Goal: Task Accomplishment & Management: Manage account settings

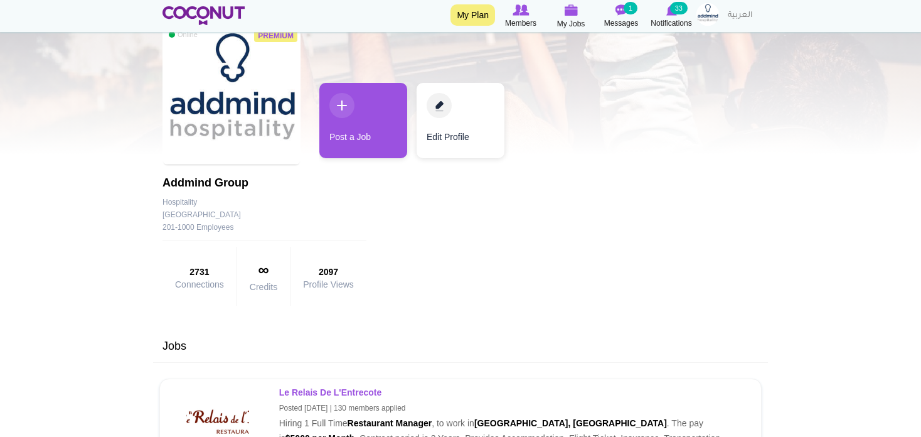
scroll to position [56, 0]
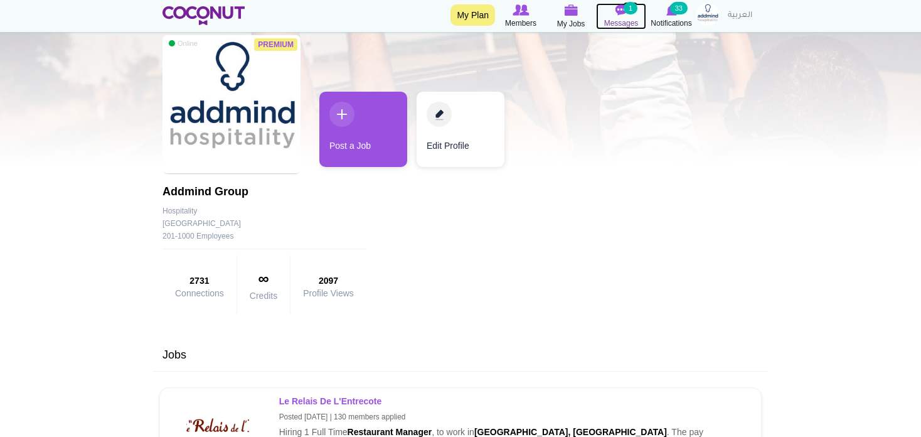
click at [632, 17] on span "Messages" at bounding box center [621, 23] width 35 height 13
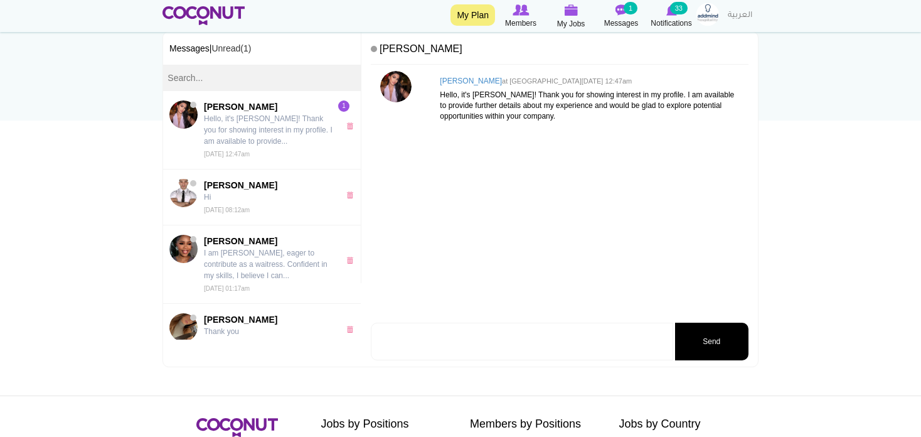
scroll to position [127, 0]
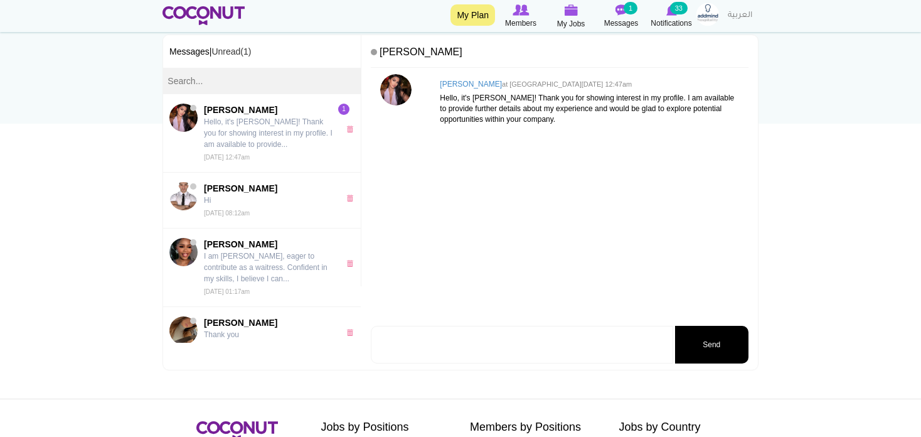
click at [449, 344] on textarea at bounding box center [522, 345] width 302 height 38
type textarea "K"
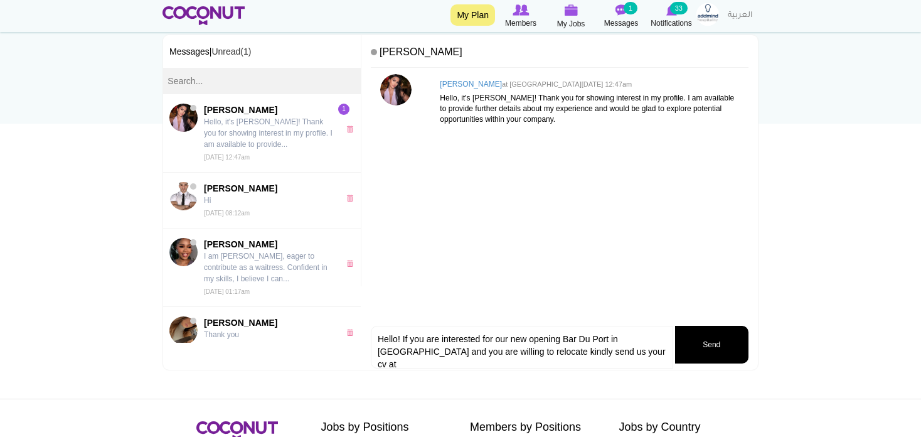
click at [659, 396] on body "Toggle navigation My Plan Members My Jobs Post a Job Messages 1 Notifications 3…" at bounding box center [460, 237] width 921 height 728
click at [622, 354] on textarea "Hello! If you are interested for our new opening Bar Du Port in Abu Dhabi and y…" at bounding box center [522, 347] width 302 height 43
type textarea "Hello! If you are interested for our new opening Bar Du Port in Abu Dhabi and y…"
drag, startPoint x: 439, startPoint y: 83, endPoint x: 481, endPoint y: 82, distance: 41.5
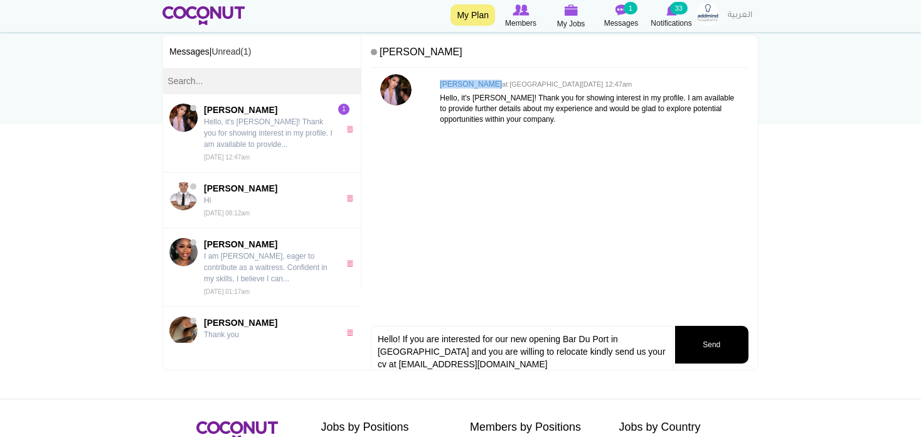
click at [481, 82] on h4 "Sara Cardillo at Tue, Oct 07th, 2025 12:47am" at bounding box center [591, 84] width 302 height 8
copy h4 "[PERSON_NAME]"
click at [474, 349] on textarea "Hello! If you are interested for our new opening Bar Du Port in Abu Dhabi and y…" at bounding box center [522, 353] width 302 height 55
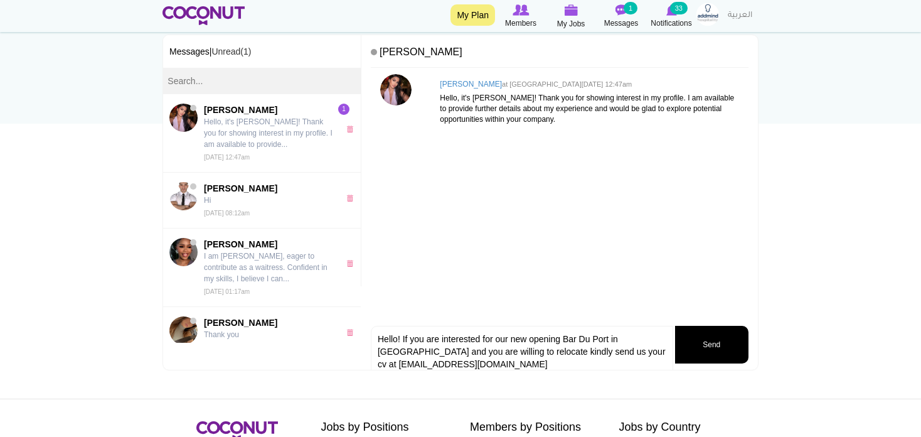
click at [474, 349] on textarea "Hello! If you are interested for our new opening Bar Du Port in Abu Dhabi and y…" at bounding box center [522, 353] width 302 height 55
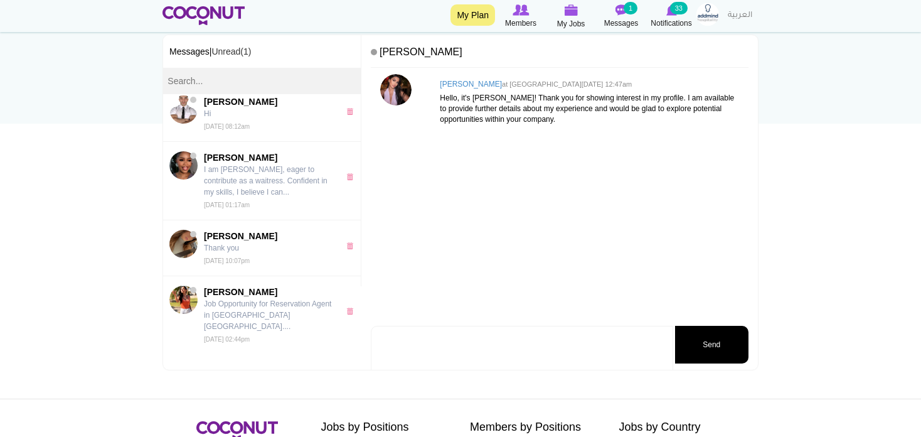
scroll to position [125, 0]
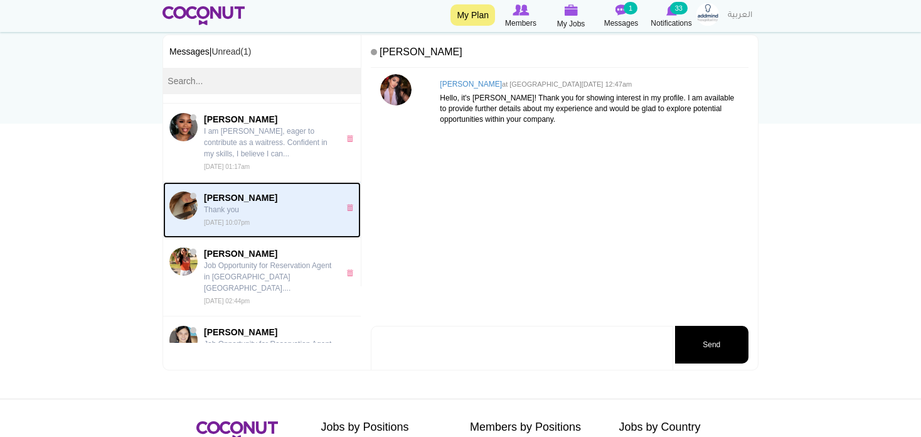
click at [269, 199] on span "Leticia Cornejo" at bounding box center [268, 197] width 129 height 13
click at [235, 197] on span "Leticia Cornejo" at bounding box center [268, 197] width 129 height 13
click at [184, 201] on img at bounding box center [183, 205] width 28 height 28
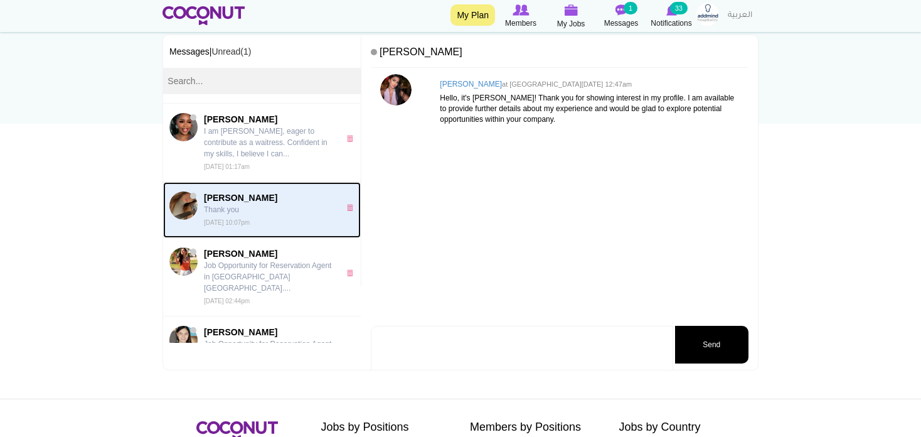
click at [184, 201] on img at bounding box center [183, 205] width 28 height 28
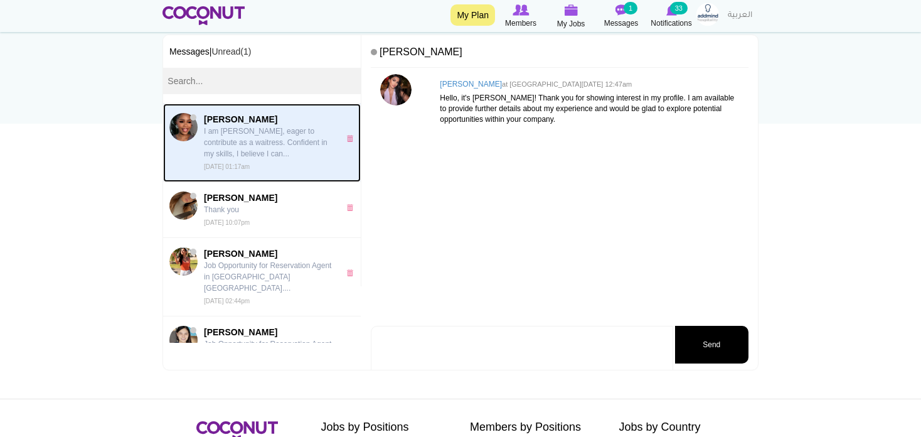
click at [240, 139] on p "I am Susan Wachira, eager to contribute as a waitress. Confident in my skills, …" at bounding box center [268, 142] width 129 height 34
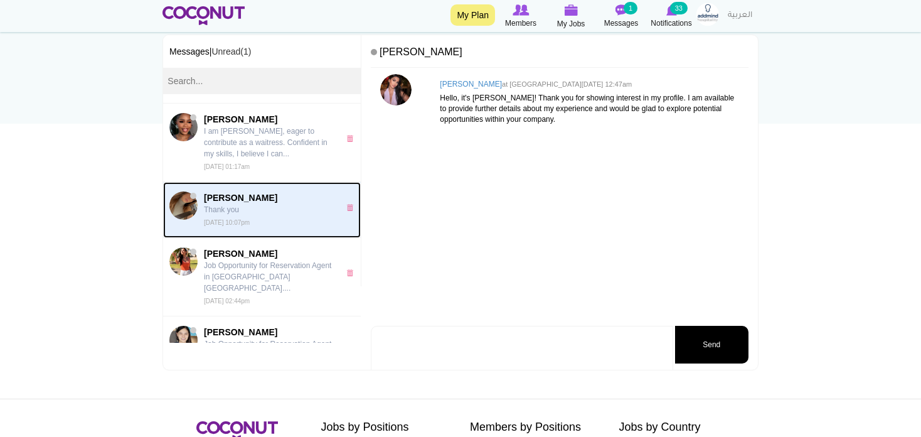
click at [234, 221] on small "Tue, Oct 22nd, 2024 10:07pm" at bounding box center [227, 222] width 46 height 7
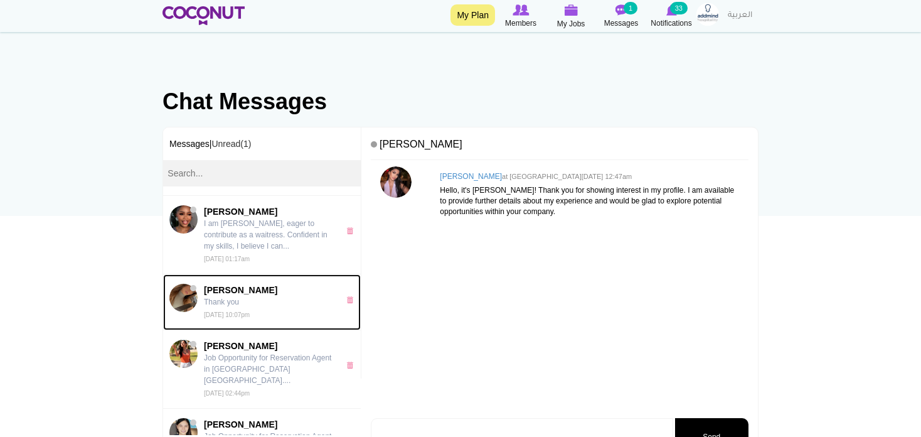
scroll to position [20, 0]
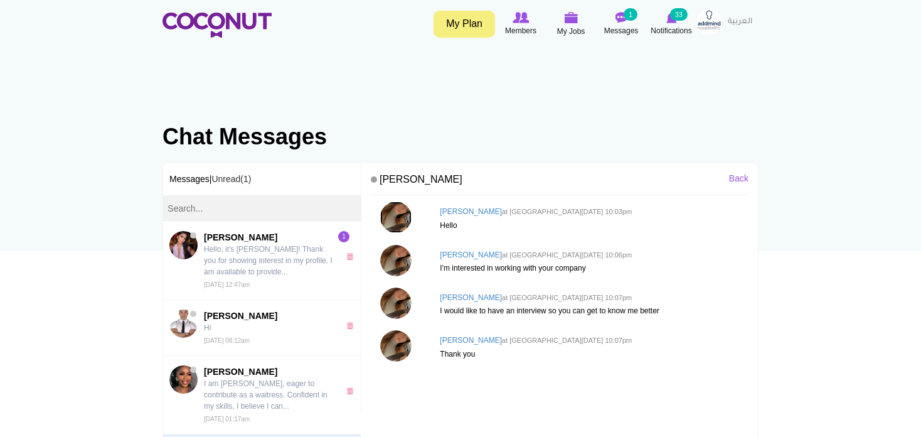
click at [395, 217] on img at bounding box center [395, 216] width 31 height 31
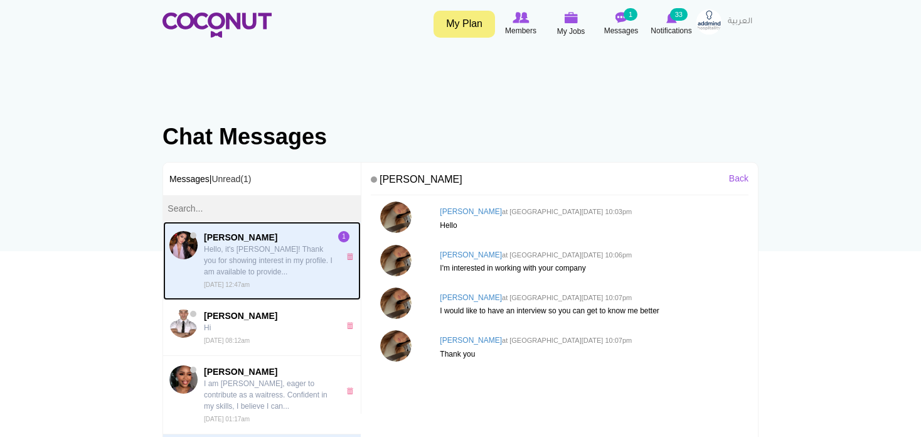
click at [273, 258] on p "Hello, it's Sara! Thank you for showing interest in my profile. I am available …" at bounding box center [268, 260] width 129 height 34
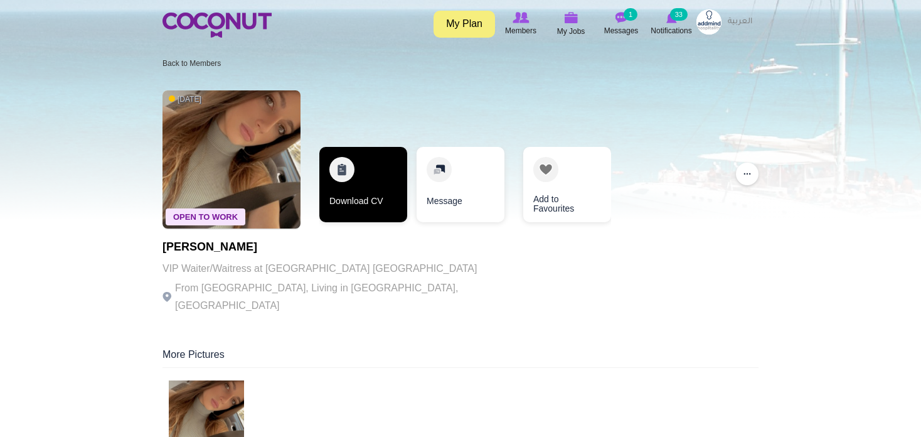
click at [370, 184] on link "Download CV" at bounding box center [363, 184] width 88 height 75
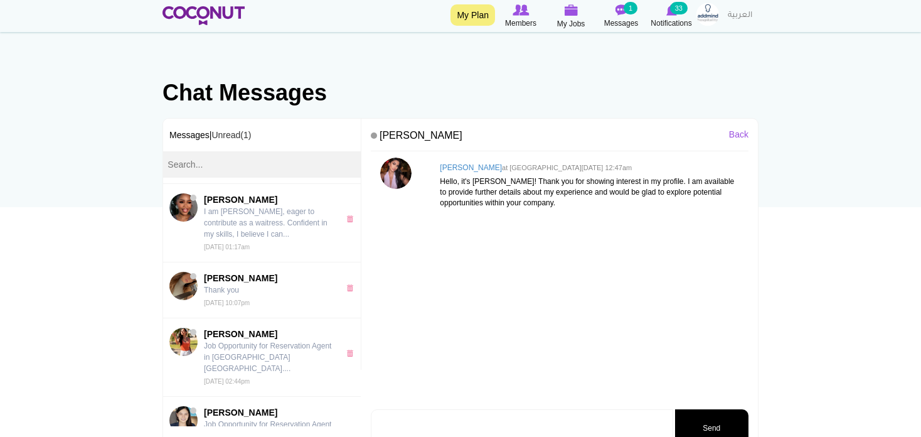
scroll to position [186, 0]
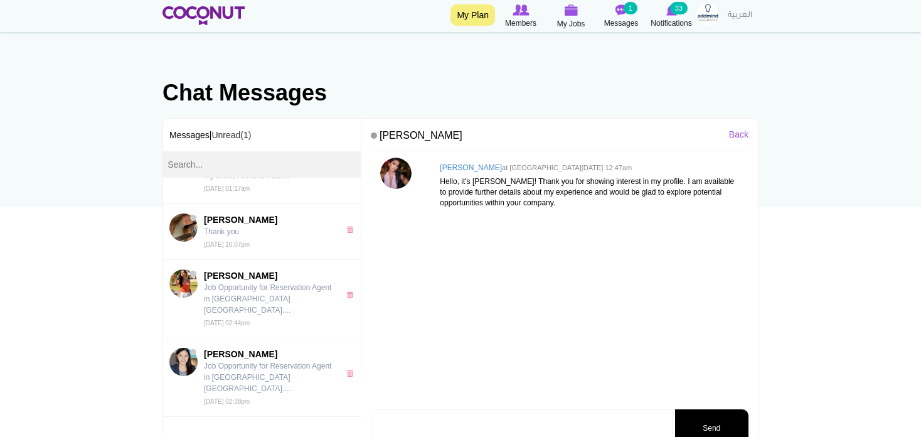
click at [818, 302] on body "Toggle navigation My Plan Members My Jobs Post a Job Messages 1 Notifications 3…" at bounding box center [460, 320] width 921 height 728
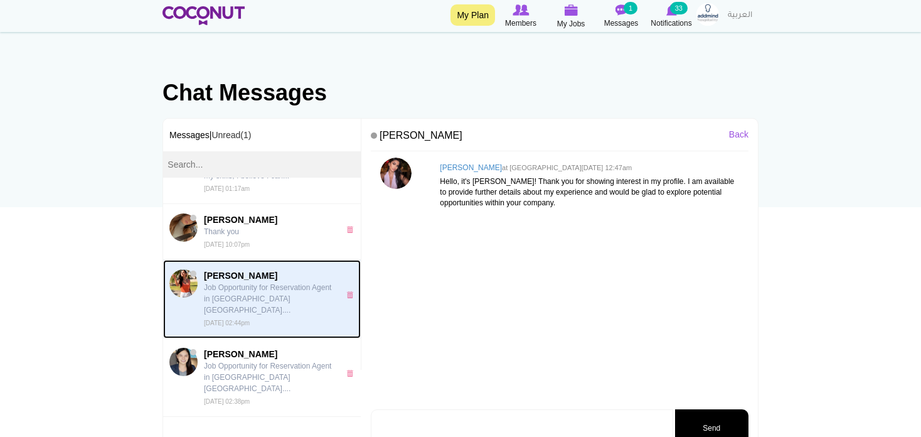
click at [316, 282] on p "Job Opportunity for Reservation Agent in [GEOGRAPHIC_DATA] [GEOGRAPHIC_DATA]...." at bounding box center [268, 299] width 129 height 34
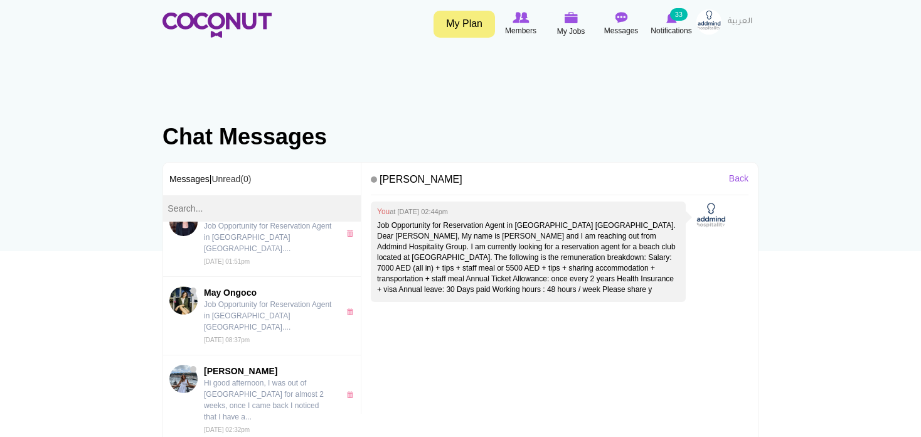
scroll to position [701, 0]
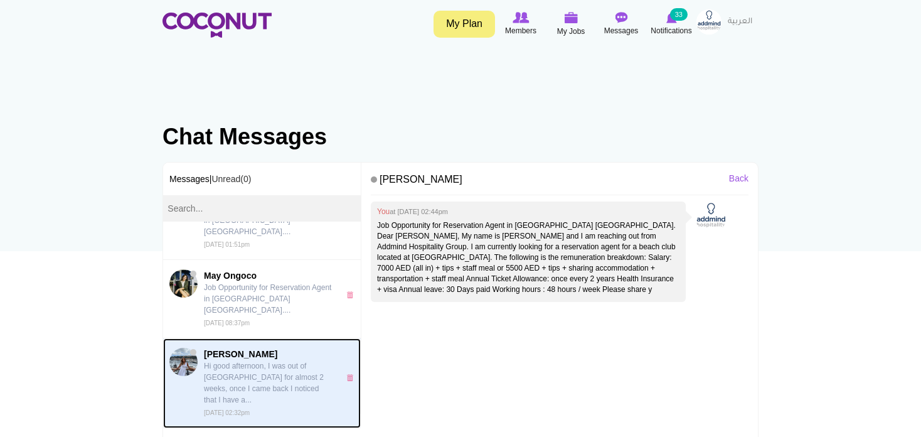
click at [233, 338] on link "[PERSON_NAME] Hi good afternoon, I was out of [GEOGRAPHIC_DATA] for almost 2 we…" at bounding box center [262, 383] width 198 height 90
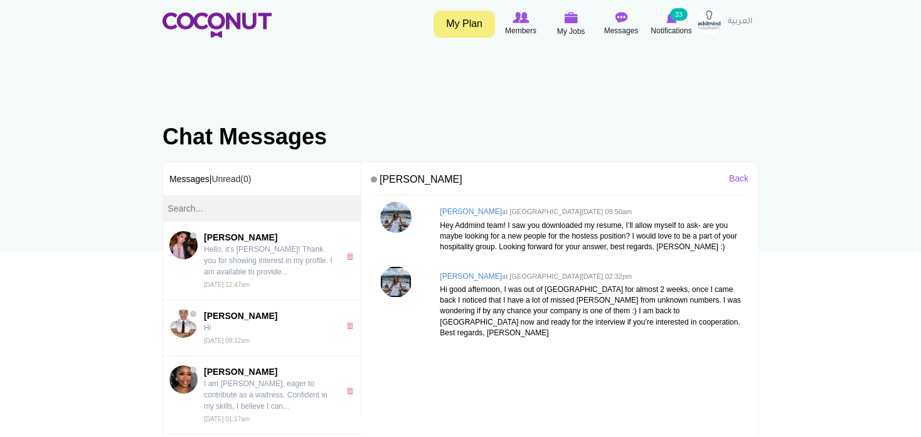
click at [401, 277] on img at bounding box center [395, 281] width 31 height 31
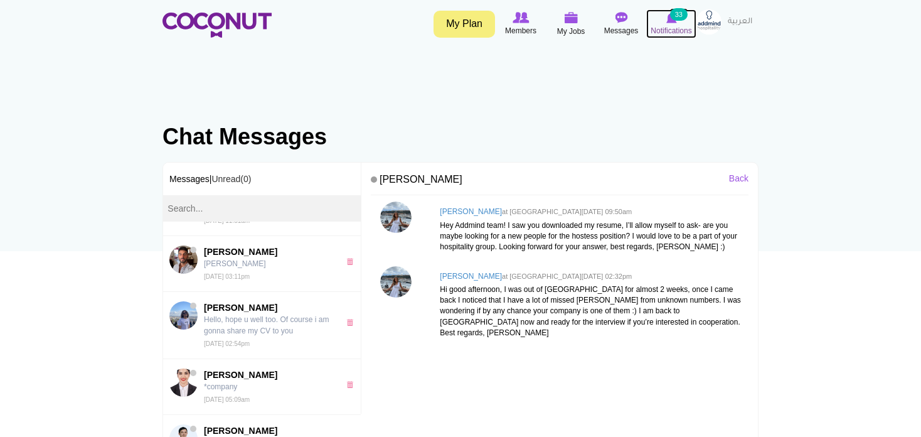
click at [665, 29] on span "Notifications" at bounding box center [671, 30] width 41 height 13
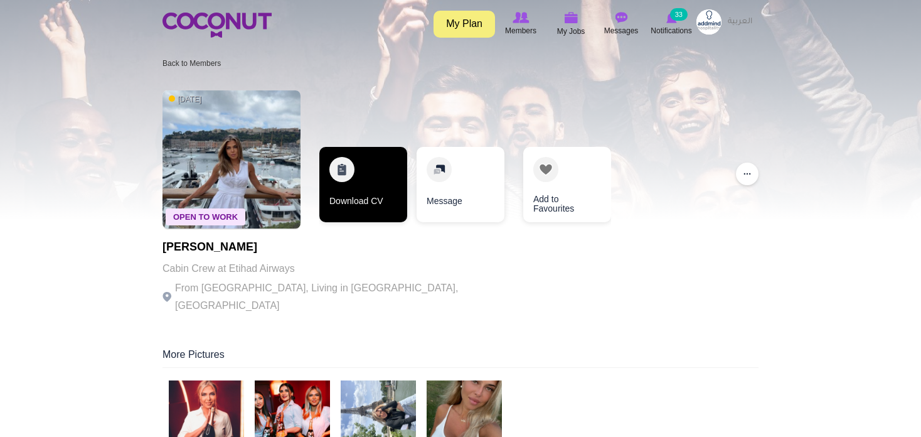
click at [385, 199] on link "Download CV" at bounding box center [363, 184] width 88 height 75
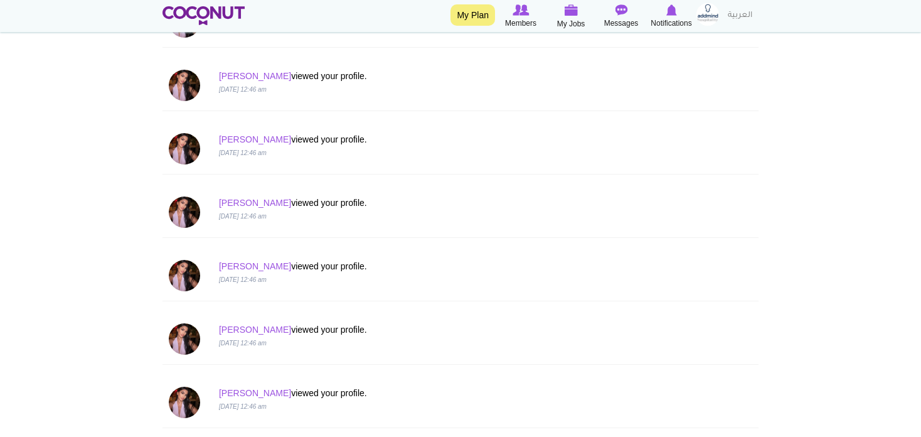
scroll to position [640, 0]
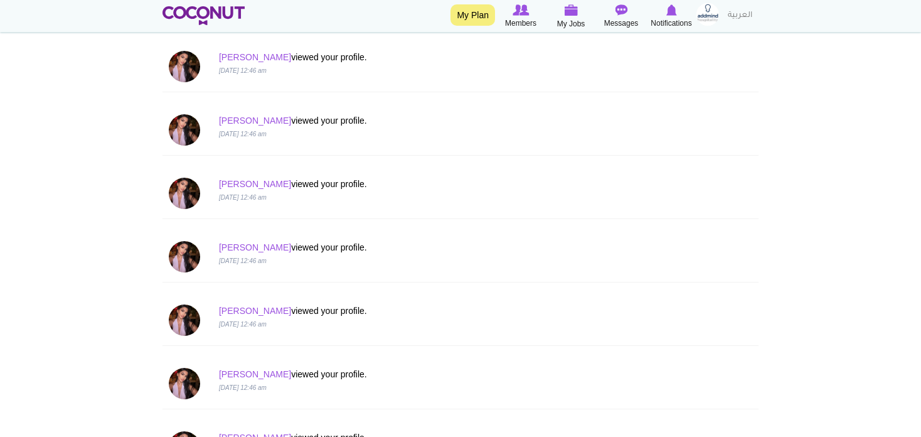
click at [841, 242] on body "Toggle navigation My Plan Members My Jobs Post a Job Messages Notifications" at bounding box center [460, 249] width 921 height 1779
click at [846, 145] on body "Toggle navigation My Plan Members My Jobs Post a Job Messages Notifications" at bounding box center [460, 249] width 921 height 1779
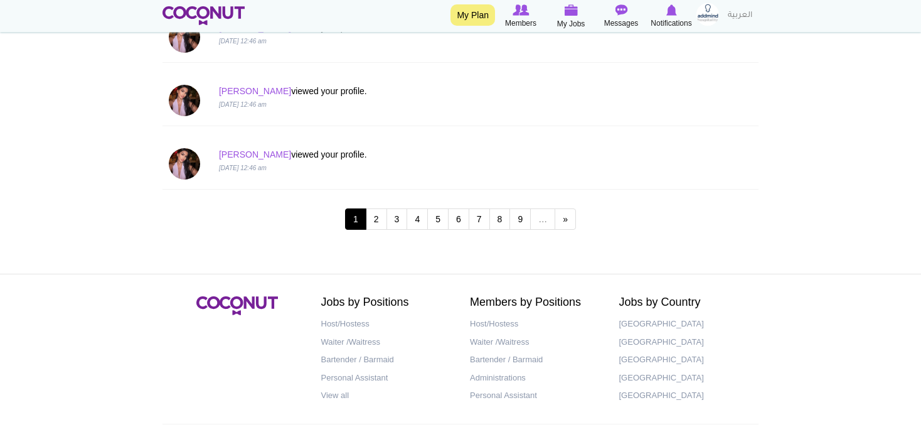
scroll to position [1322, 0]
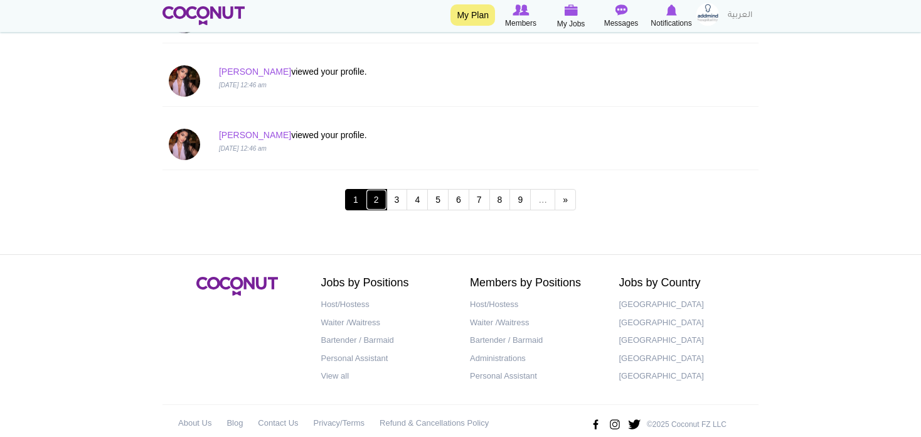
click at [377, 203] on link "2" at bounding box center [376, 199] width 21 height 21
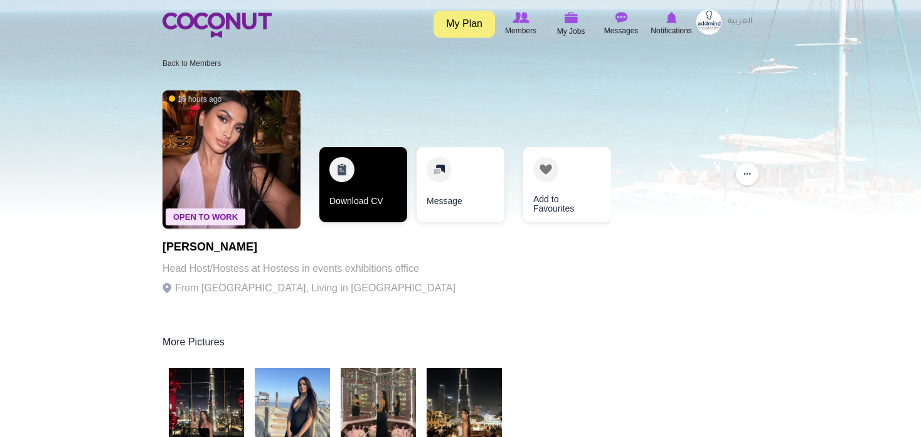
click at [383, 166] on link "Download CV" at bounding box center [363, 184] width 88 height 75
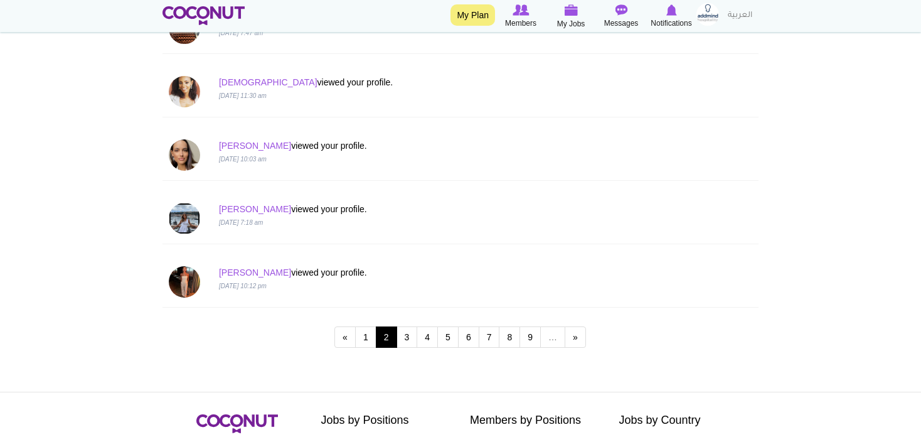
scroll to position [1191, 0]
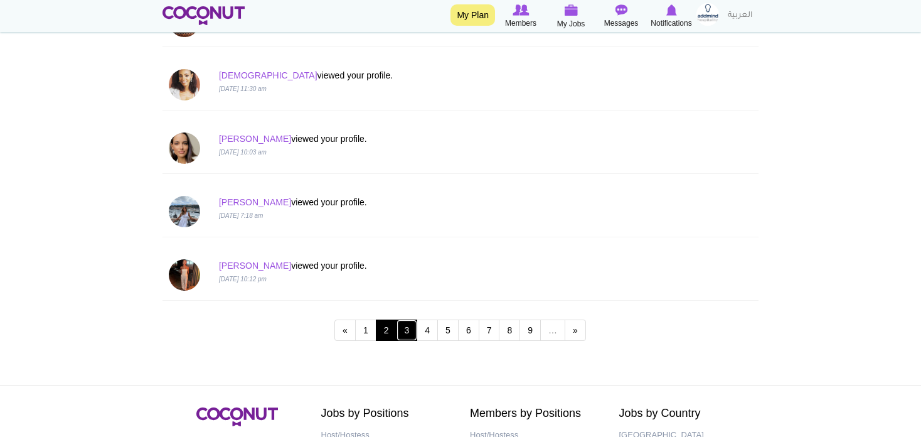
click at [409, 329] on link "3" at bounding box center [407, 329] width 21 height 21
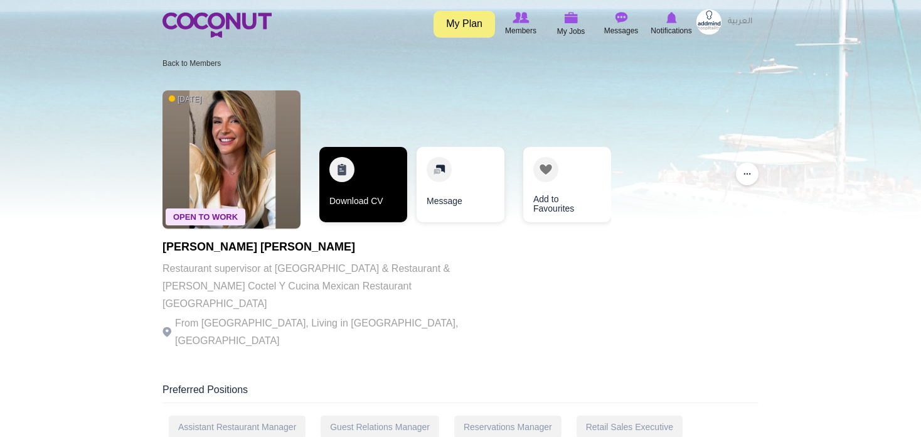
click at [376, 189] on link "Download CV" at bounding box center [363, 184] width 88 height 75
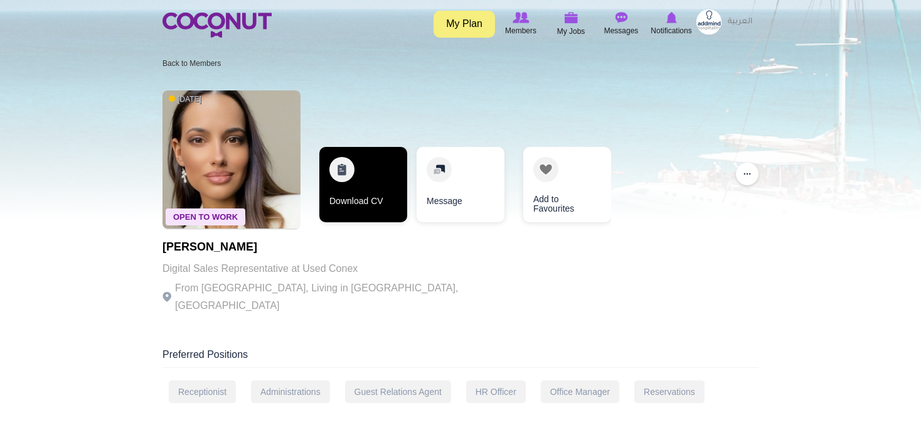
click at [331, 193] on link "Download CV" at bounding box center [363, 184] width 88 height 75
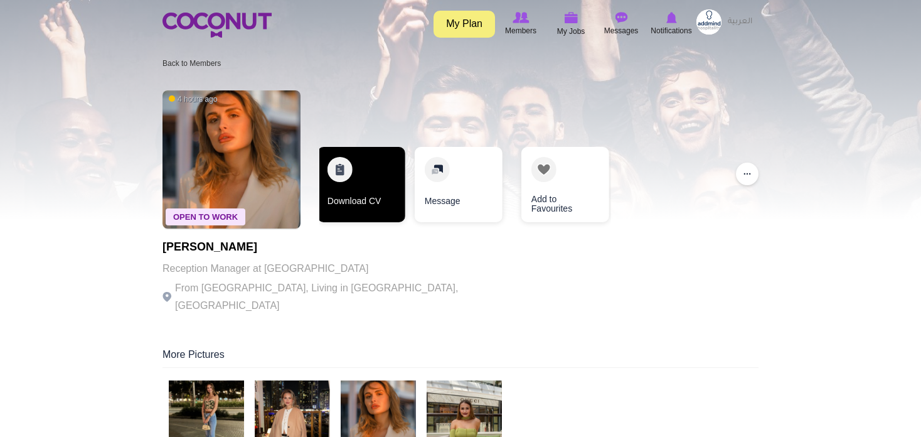
click at [350, 189] on link "Download CV" at bounding box center [361, 184] width 88 height 75
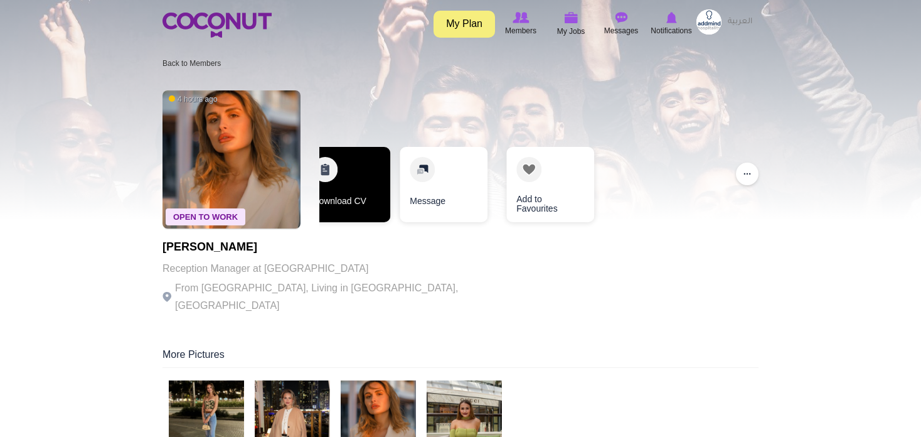
click at [350, 189] on link "Download CV" at bounding box center [346, 184] width 88 height 75
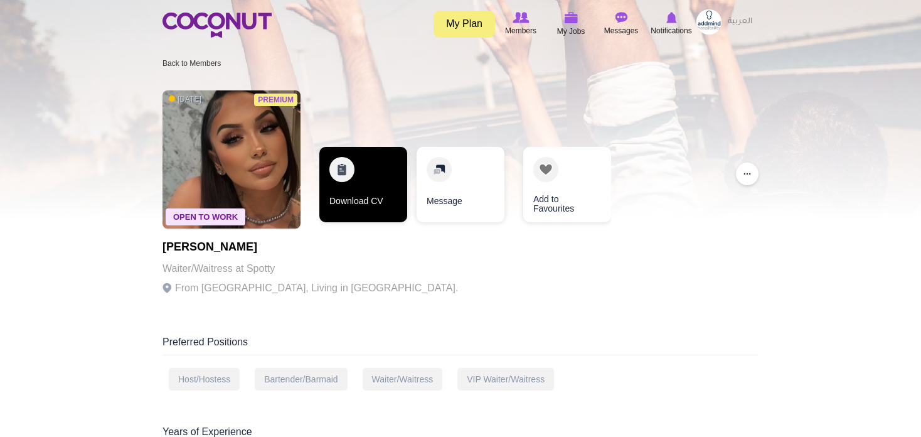
click at [358, 189] on link "Download CV" at bounding box center [363, 184] width 88 height 75
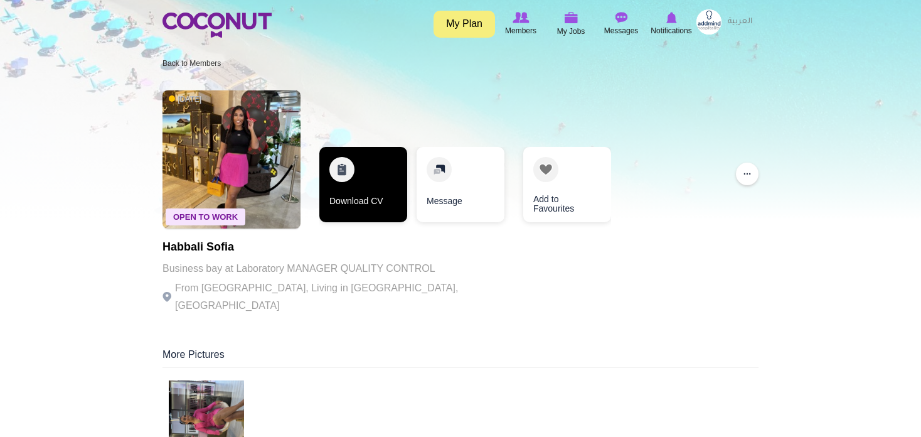
click at [376, 179] on link "Download CV" at bounding box center [363, 184] width 88 height 75
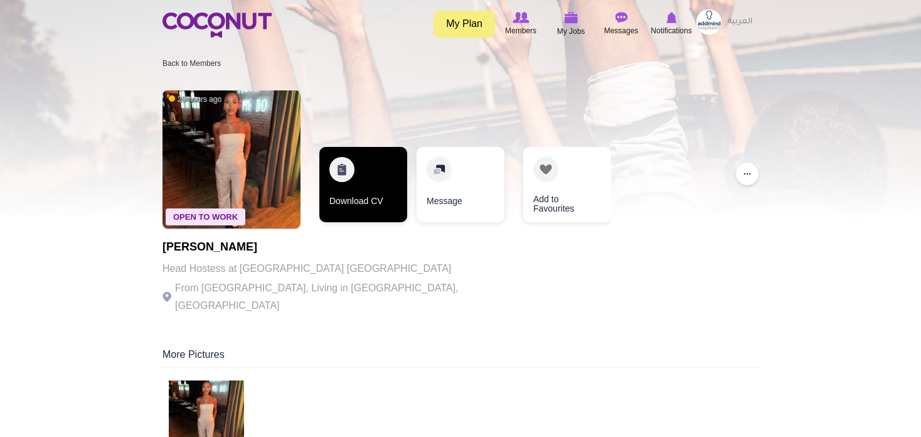
click at [356, 203] on link "Download CV" at bounding box center [363, 184] width 88 height 75
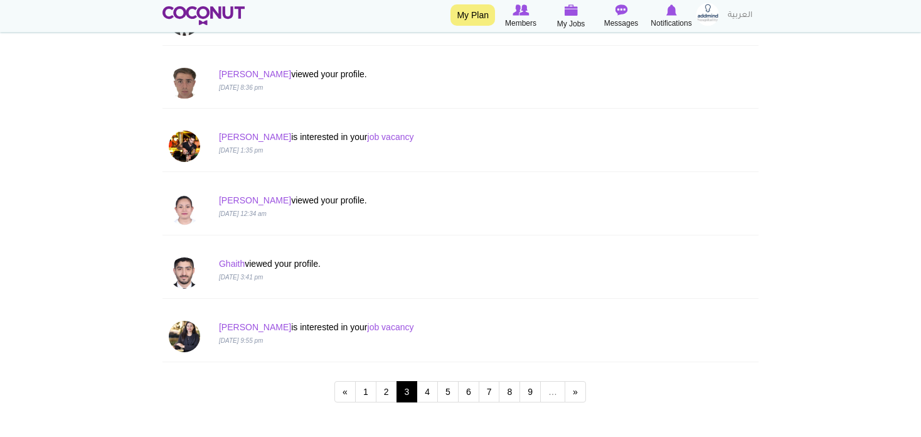
scroll to position [1141, 0]
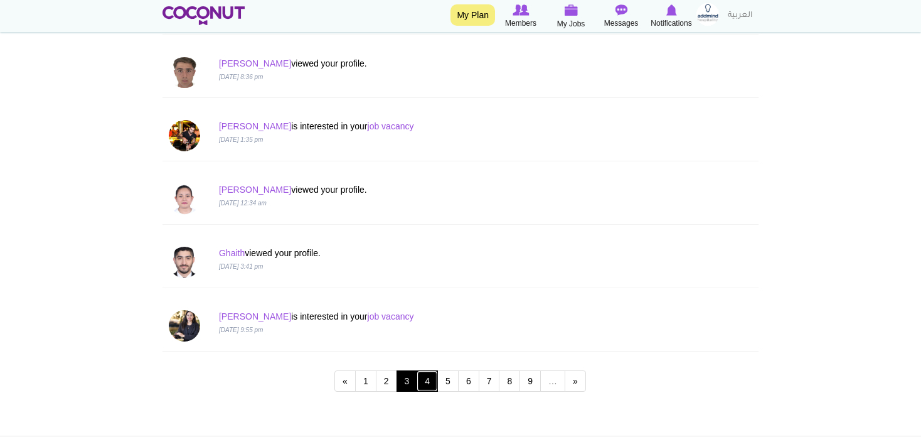
click at [431, 375] on link "4" at bounding box center [427, 380] width 21 height 21
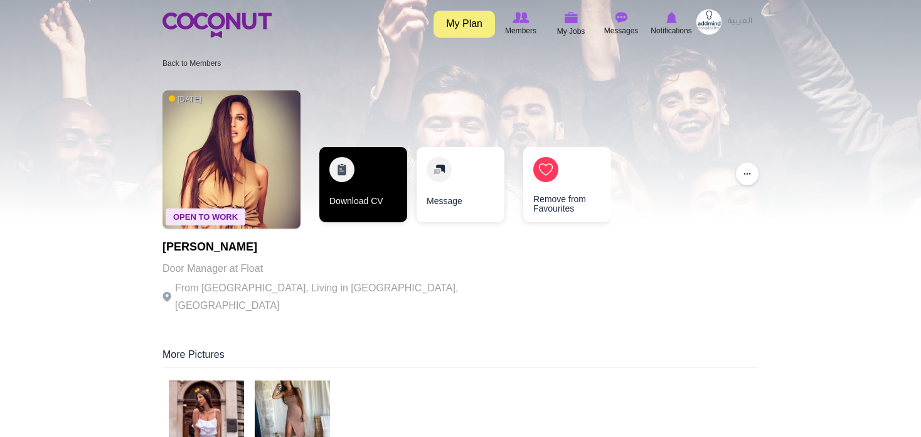
click at [353, 178] on link "Download CV" at bounding box center [363, 184] width 88 height 75
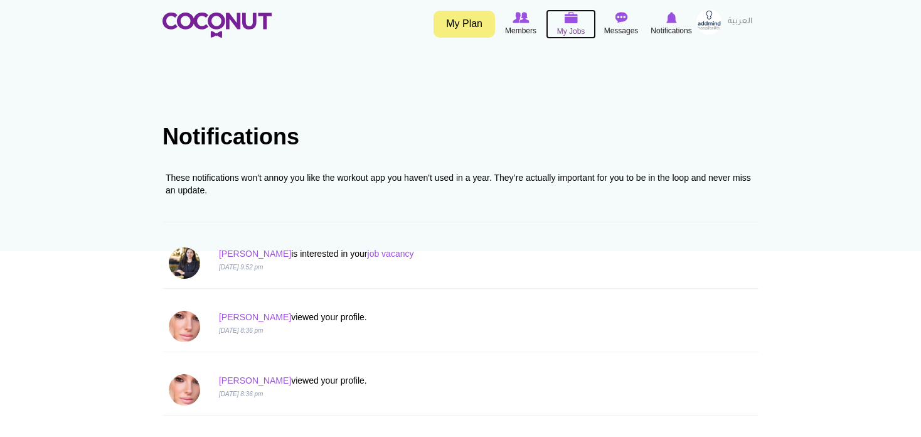
click at [554, 31] on link "My Jobs" at bounding box center [571, 23] width 50 height 29
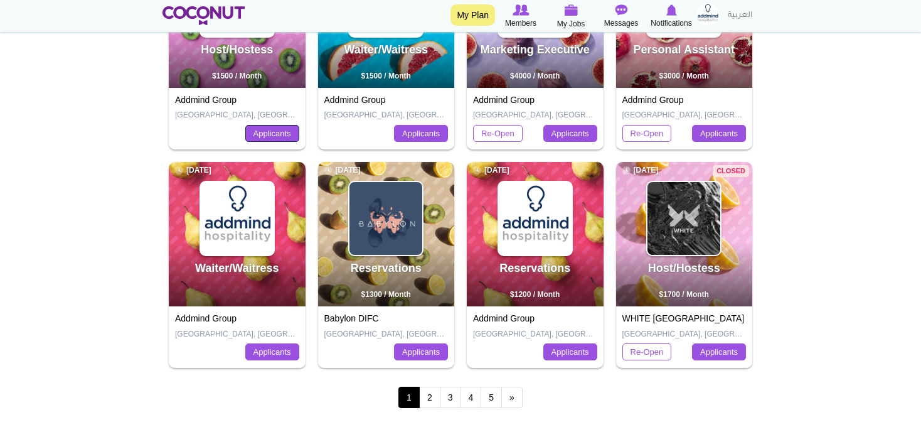
scroll to position [489, 0]
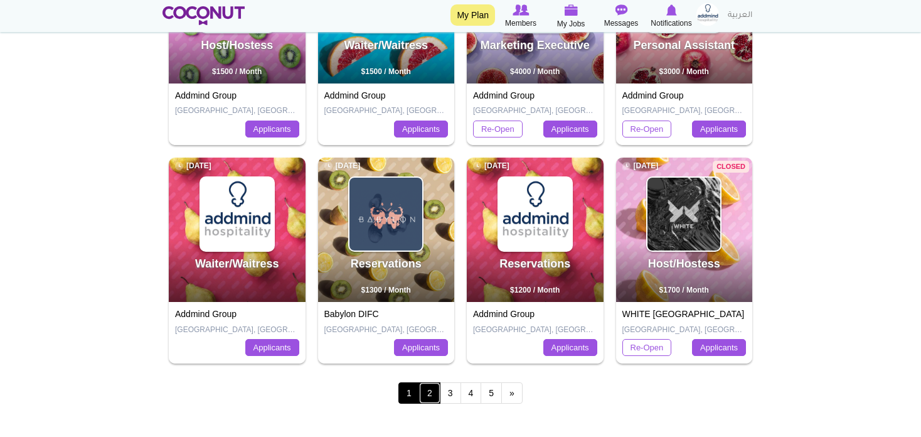
click at [428, 399] on link "2" at bounding box center [429, 392] width 21 height 21
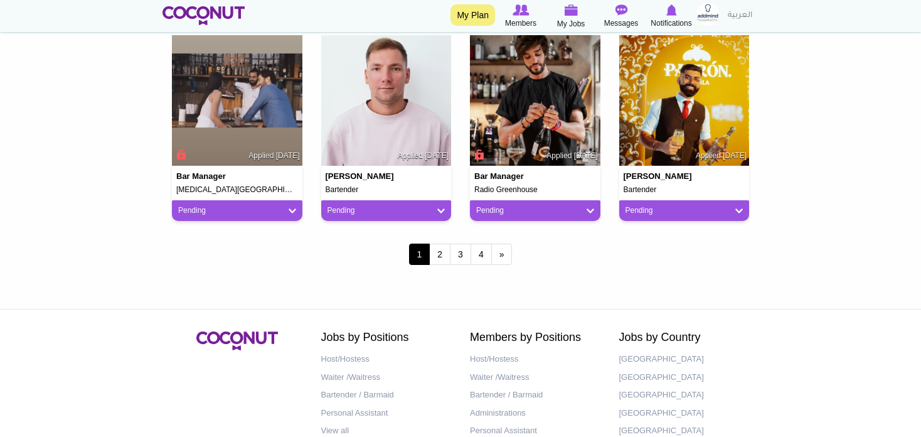
scroll to position [1123, 0]
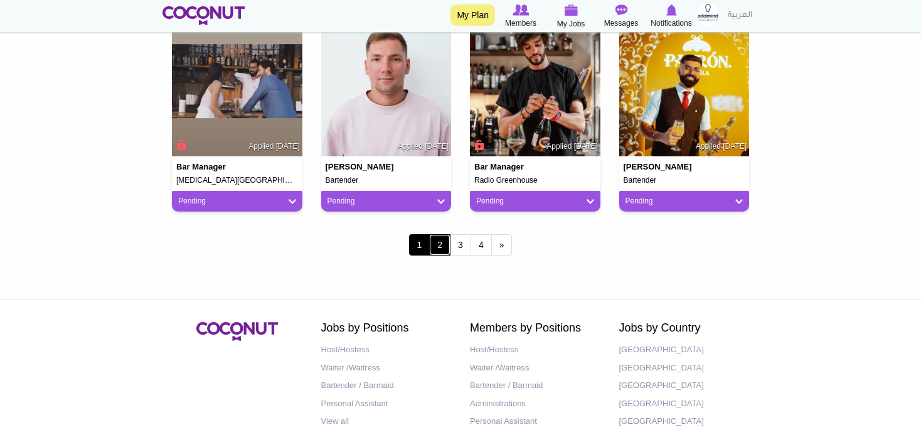
click at [439, 245] on link "2" at bounding box center [439, 244] width 21 height 21
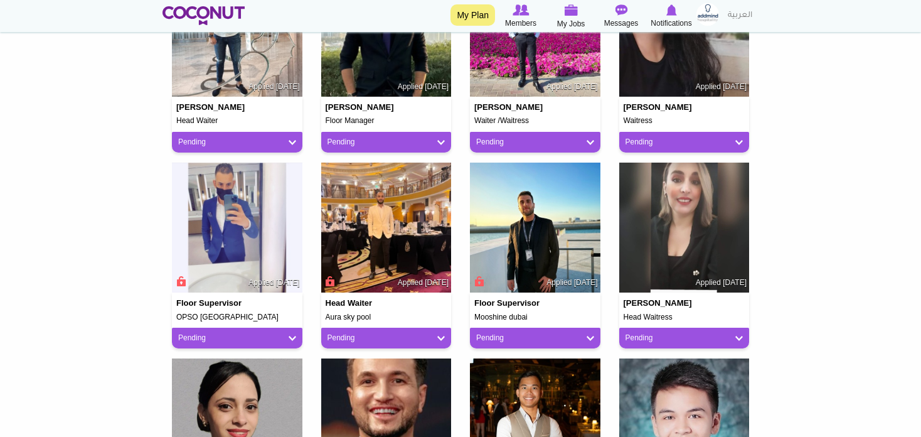
scroll to position [602, 0]
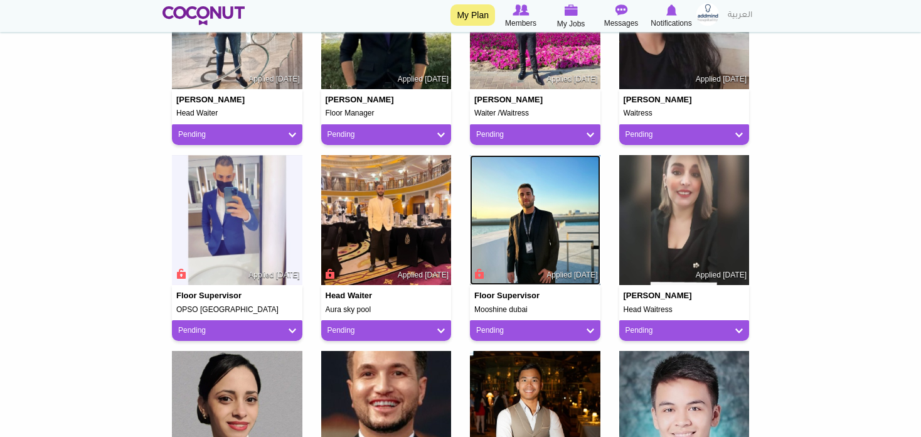
click at [544, 216] on img at bounding box center [535, 220] width 130 height 130
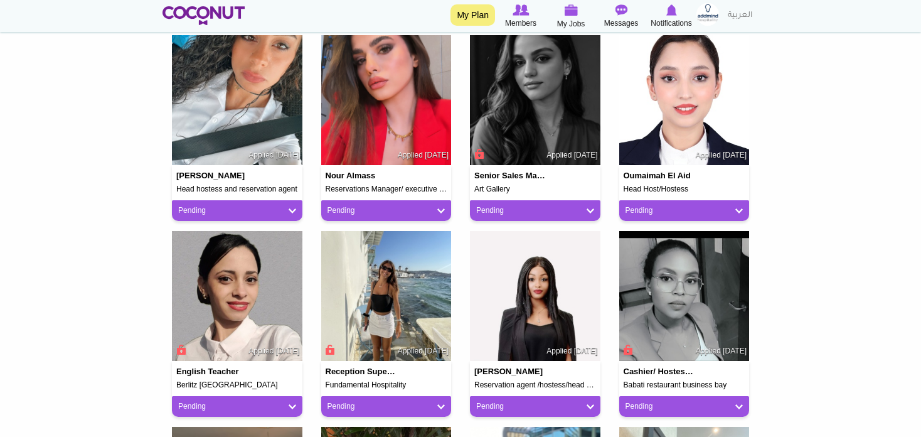
scroll to position [329, 0]
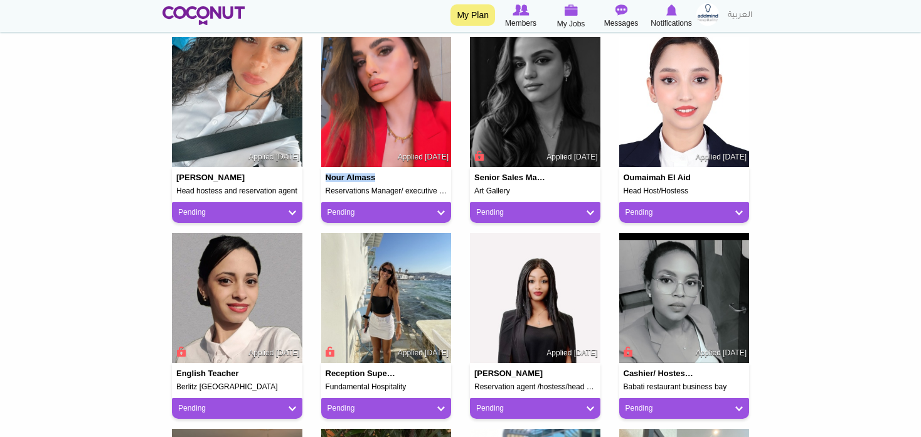
drag, startPoint x: 326, startPoint y: 179, endPoint x: 377, endPoint y: 174, distance: 51.1
click at [377, 174] on h4 "Nour Almass" at bounding box center [362, 177] width 73 height 9
copy h4 "Nour Almass"
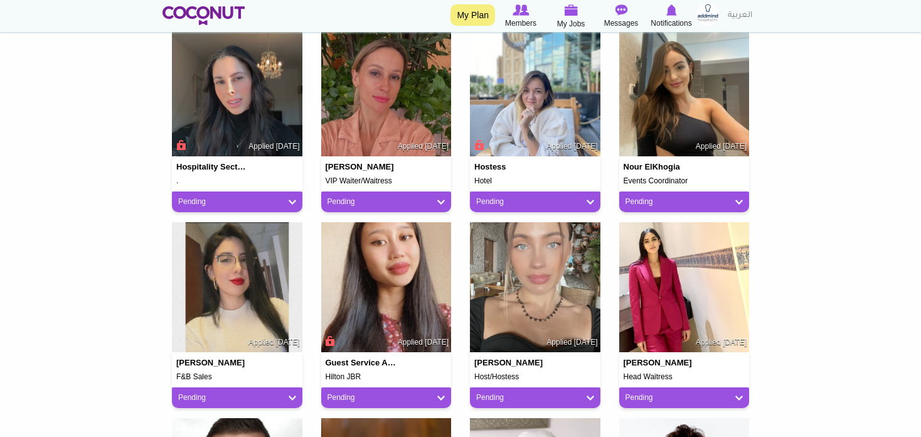
scroll to position [733, 0]
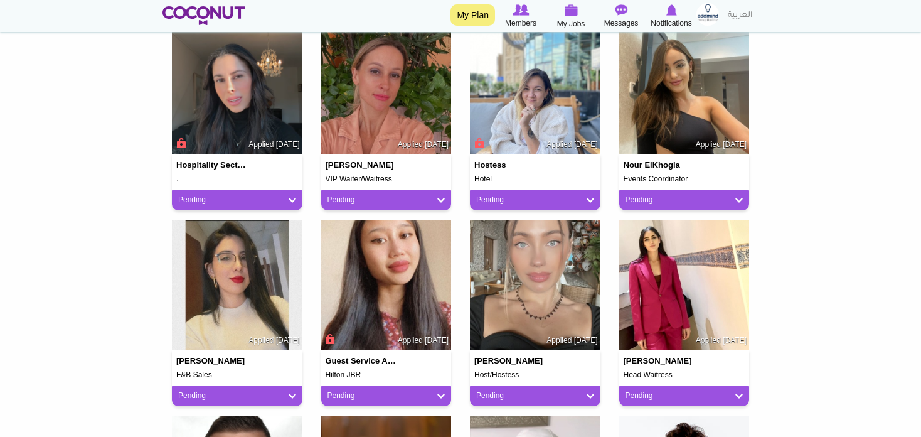
click at [509, 359] on h4 "Maria Kalnysh" at bounding box center [510, 360] width 73 height 9
copy div "Maria Kalnysh"
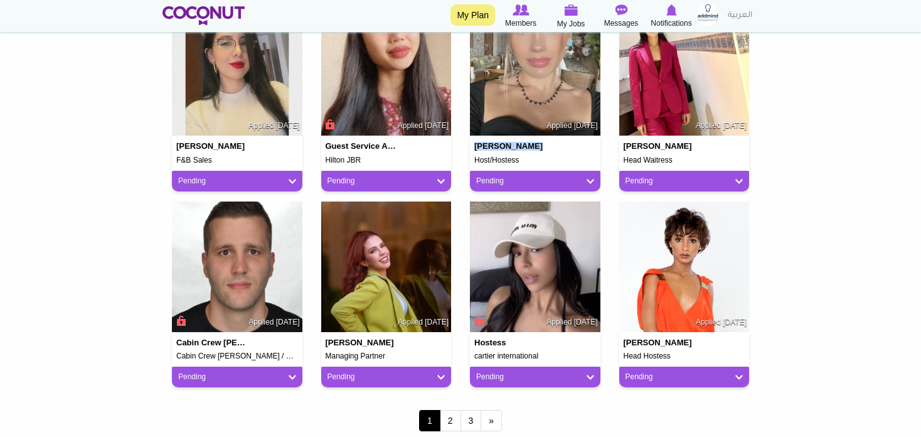
scroll to position [967, 0]
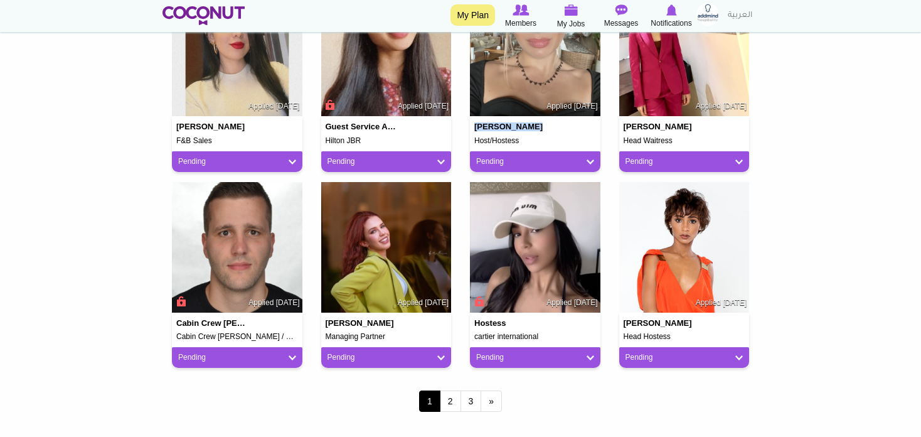
drag, startPoint x: 327, startPoint y: 320, endPoint x: 418, endPoint y: 312, distance: 91.3
click at [418, 312] on div "Veronica P Castro Managing Partner Applied 1 year ago" at bounding box center [386, 326] width 130 height 28
copy h4 "Veronica P Castro"
click at [448, 404] on link "2" at bounding box center [450, 400] width 21 height 21
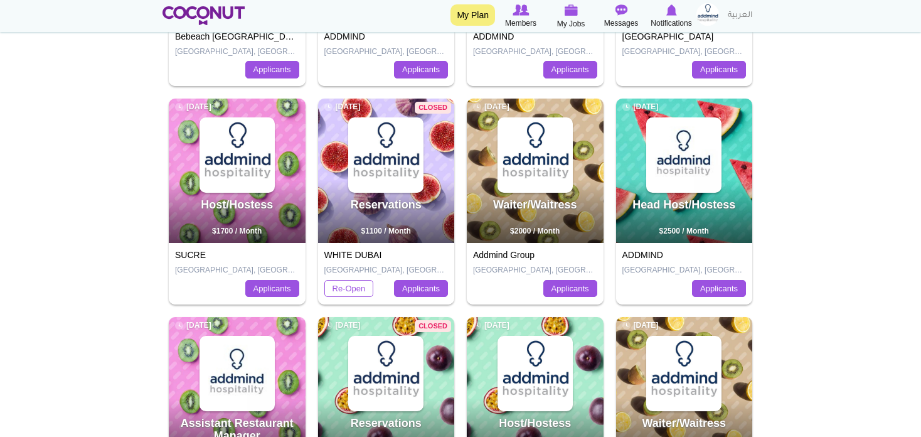
scroll to position [702, 0]
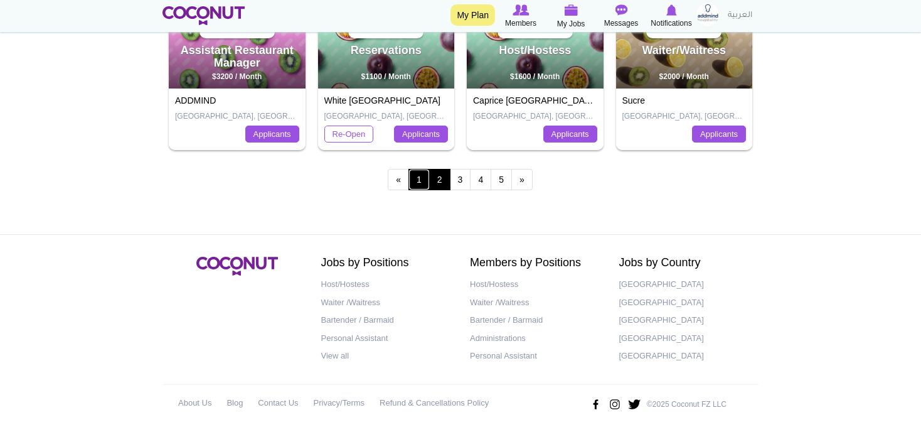
click at [418, 187] on link "1" at bounding box center [418, 179] width 21 height 21
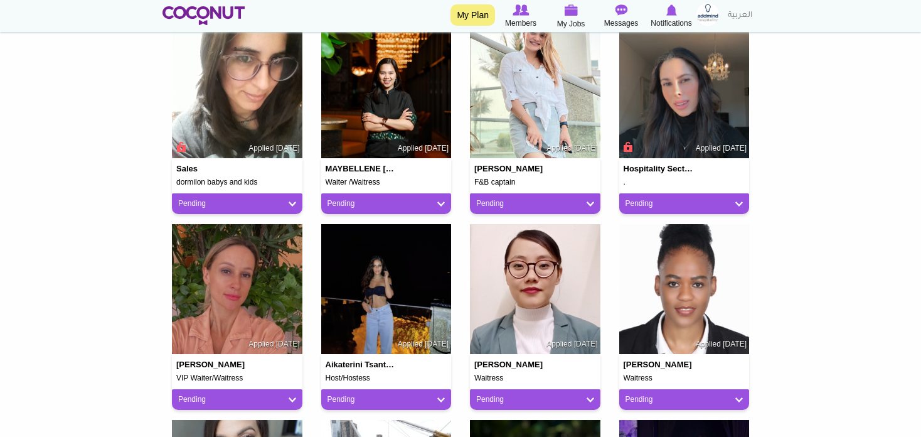
scroll to position [339, 0]
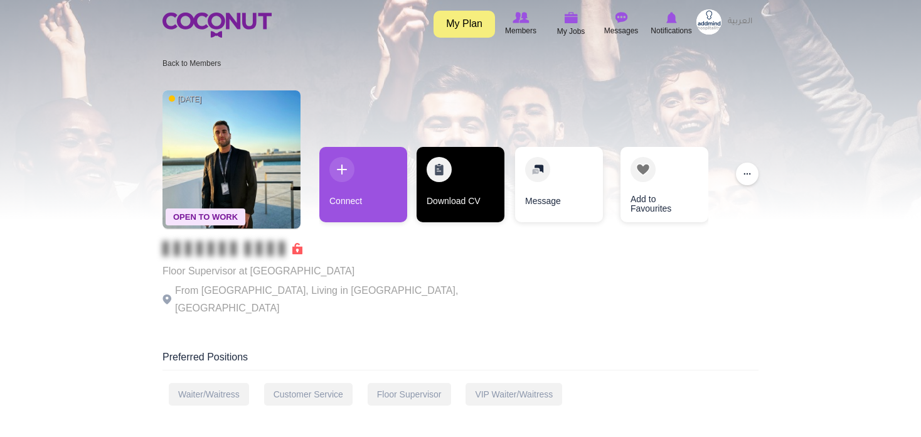
click at [462, 199] on link "Download CV" at bounding box center [461, 184] width 88 height 75
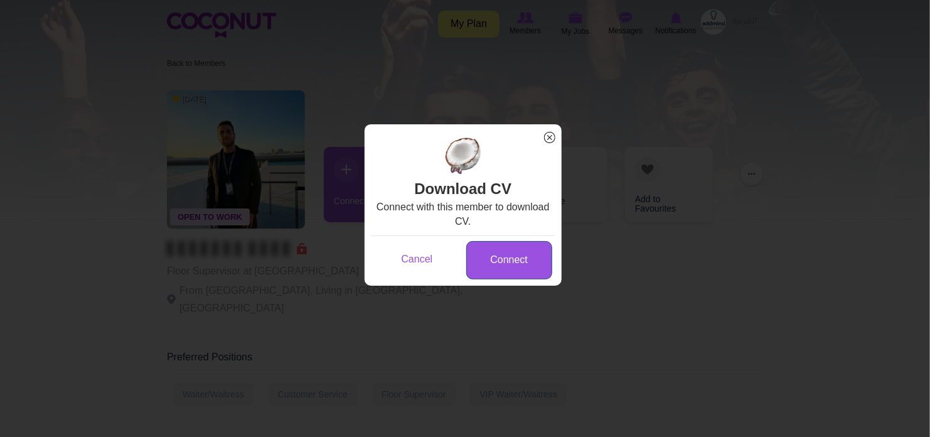
click at [506, 257] on link "Connect" at bounding box center [509, 260] width 86 height 38
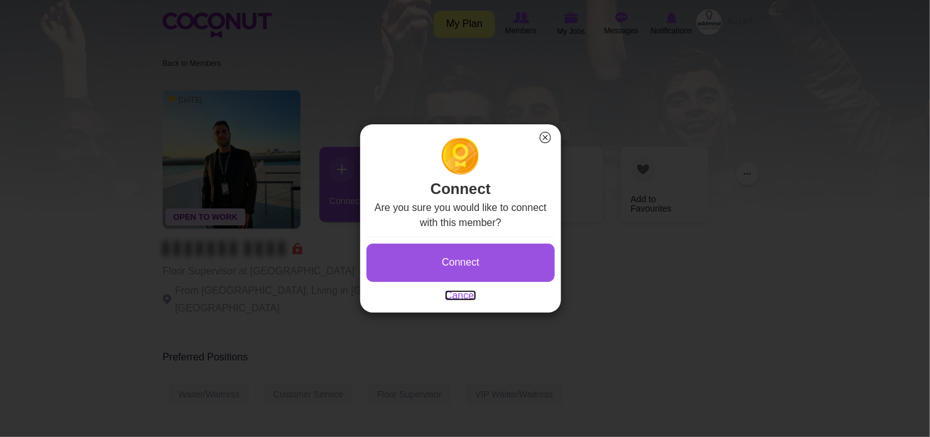
click at [466, 293] on link "Cancel" at bounding box center [460, 295] width 31 height 11
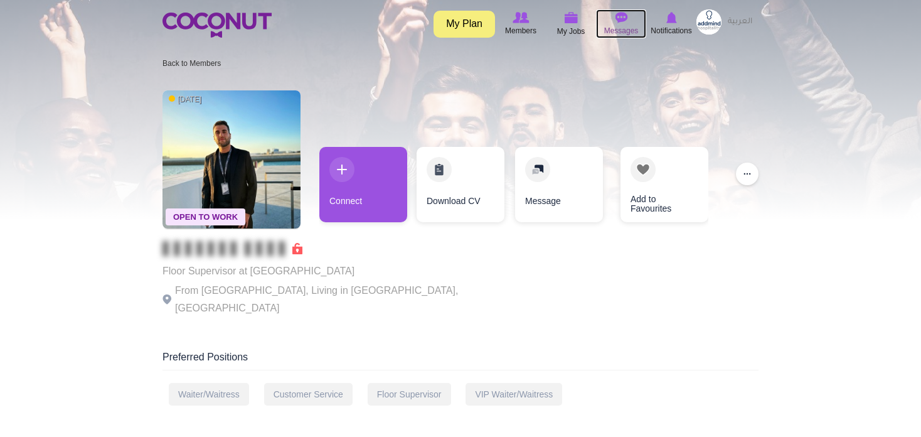
click at [635, 21] on icon at bounding box center [621, 18] width 48 height 14
click at [445, 23] on link "My Plan" at bounding box center [464, 24] width 61 height 27
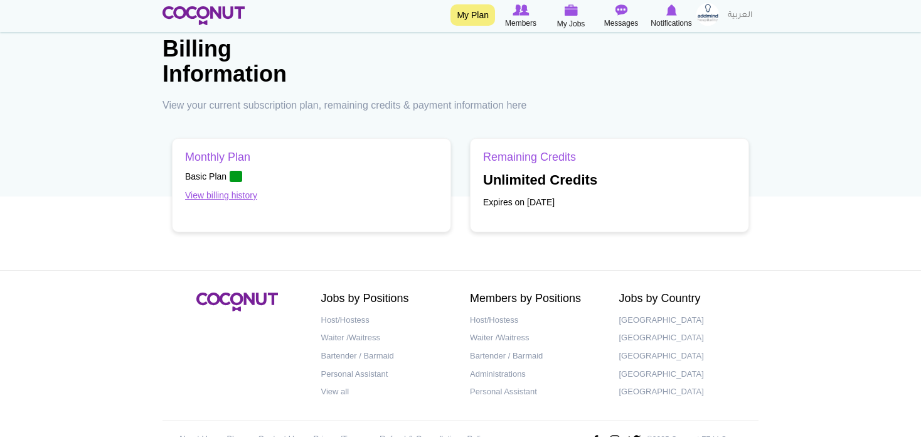
scroll to position [61, 0]
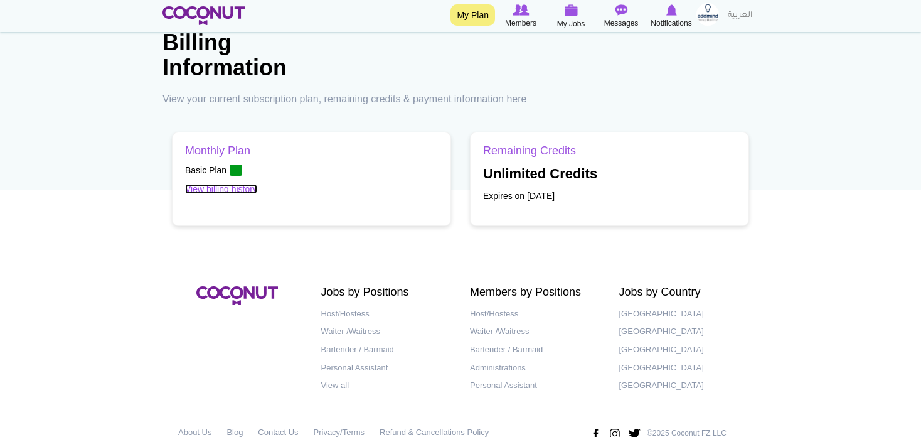
click at [220, 189] on link "View billing history" at bounding box center [221, 189] width 72 height 10
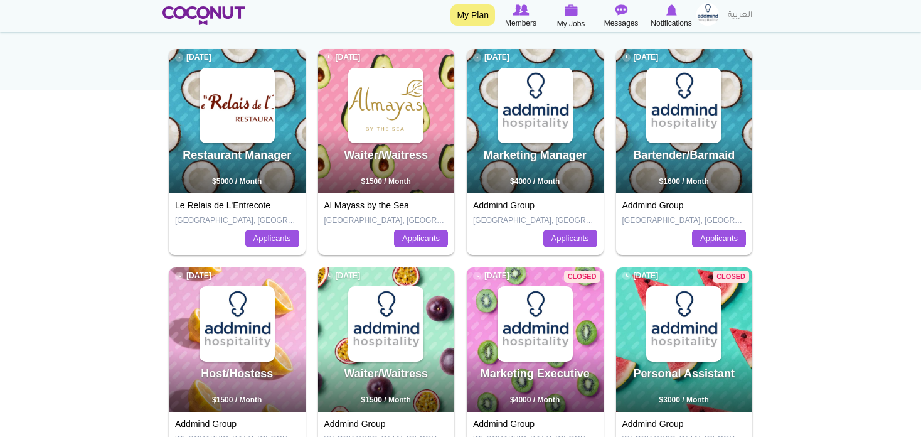
scroll to position [165, 0]
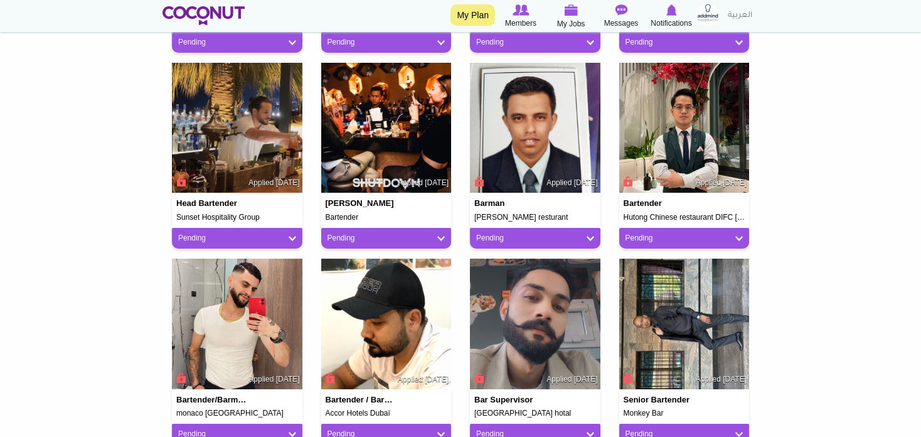
scroll to position [888, 0]
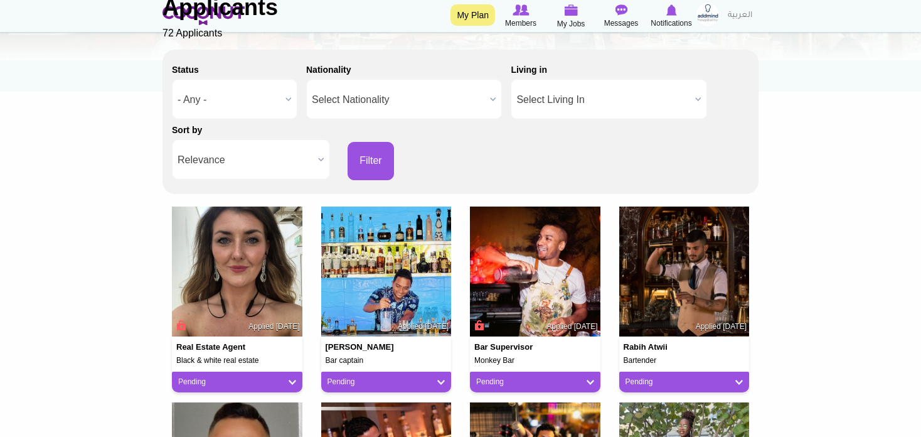
scroll to position [0, 0]
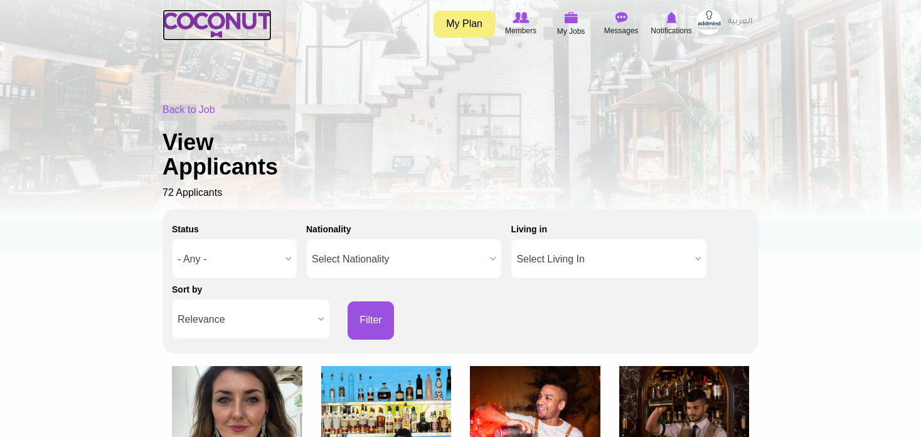
click at [221, 33] on img at bounding box center [216, 25] width 109 height 25
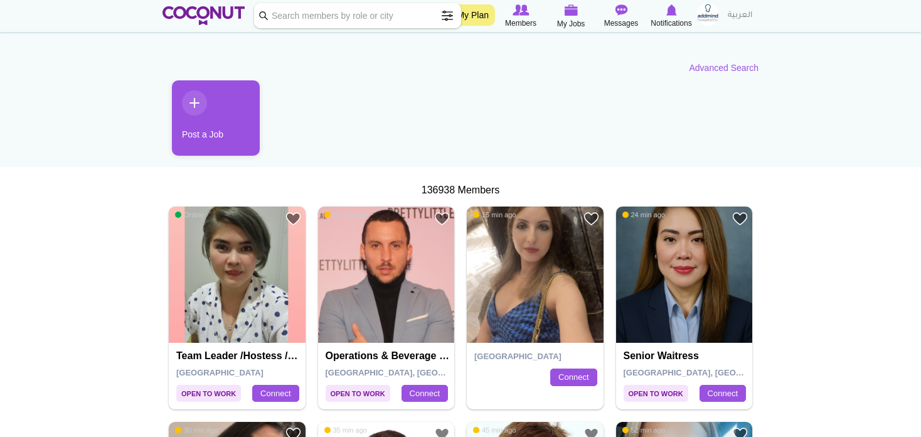
scroll to position [22, 0]
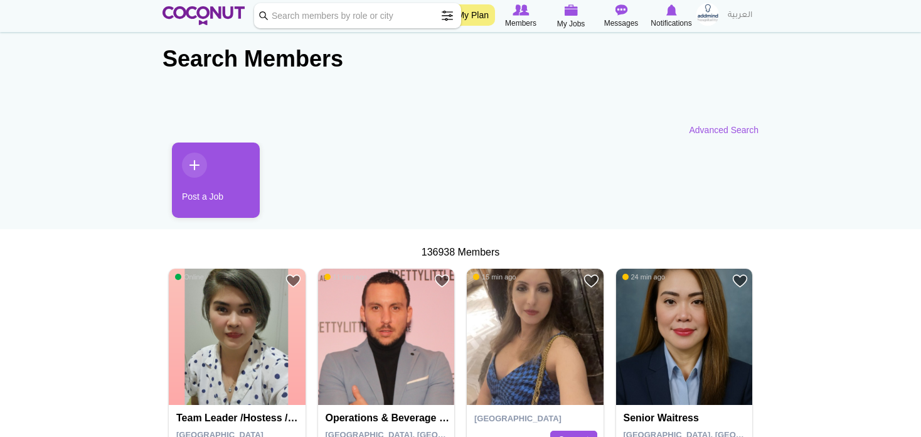
click at [235, 196] on link "Post a Job" at bounding box center [216, 179] width 88 height 75
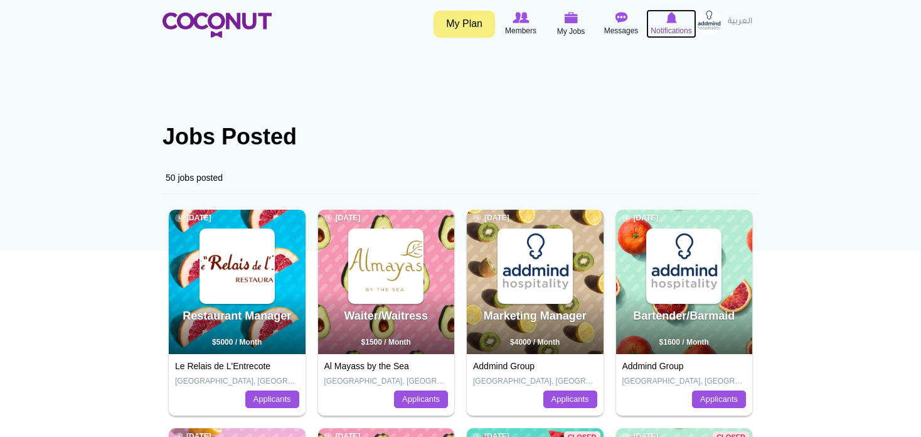
click at [654, 24] on span "Notifications" at bounding box center [671, 30] width 41 height 13
click at [608, 19] on icon at bounding box center [621, 18] width 48 height 14
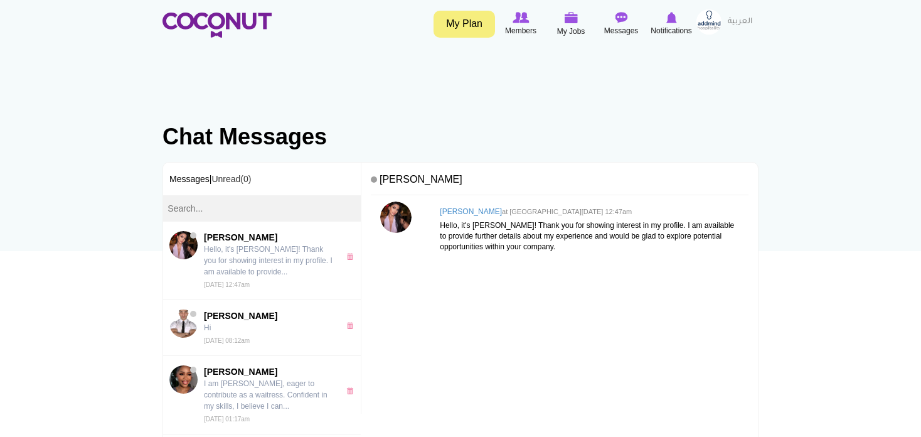
click at [860, 88] on body "Toggle navigation My Plan Members My Jobs Post a Job Messages Notifications" at bounding box center [460, 364] width 921 height 728
click at [836, 219] on body "Toggle navigation My Plan Members My Jobs Post a Job Messages Notifications" at bounding box center [460, 364] width 921 height 728
